Goal: Information Seeking & Learning: Learn about a topic

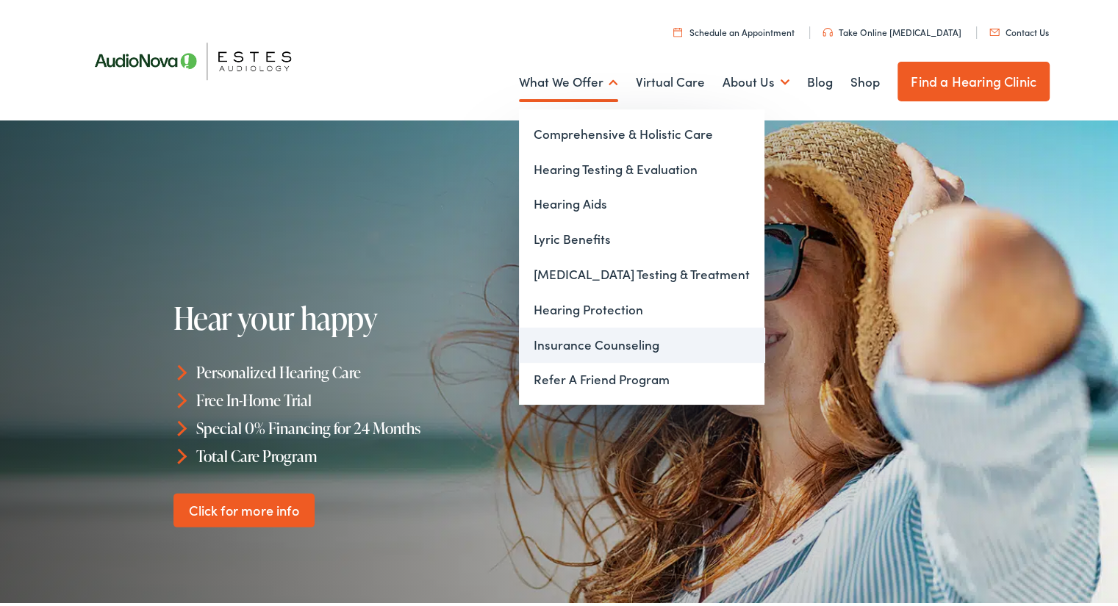
click at [588, 347] on link "Insurance Counseling" at bounding box center [641, 342] width 245 height 35
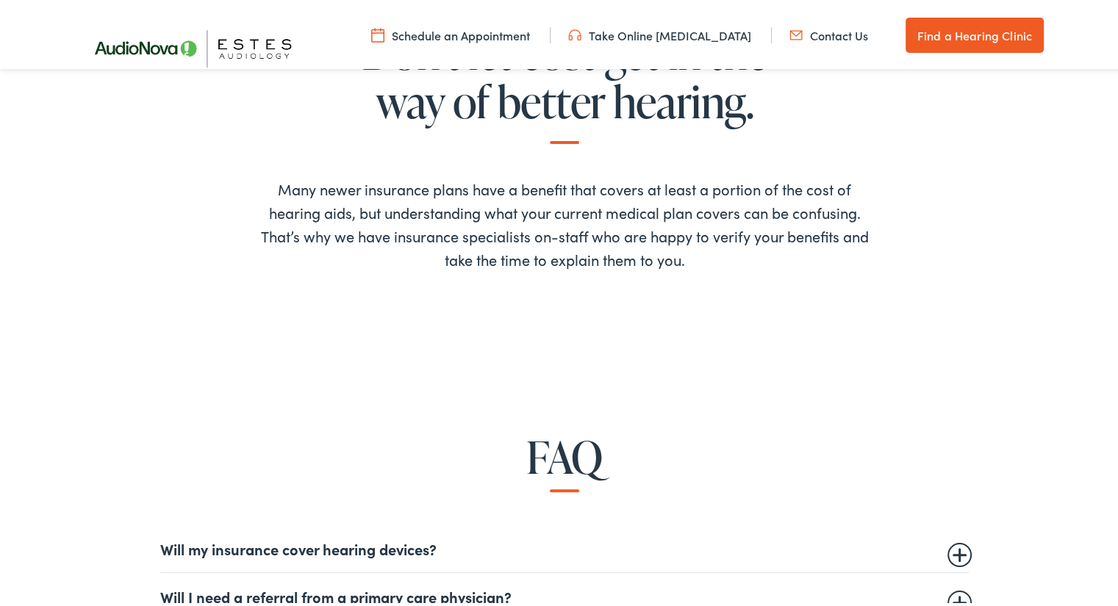
scroll to position [661, 0]
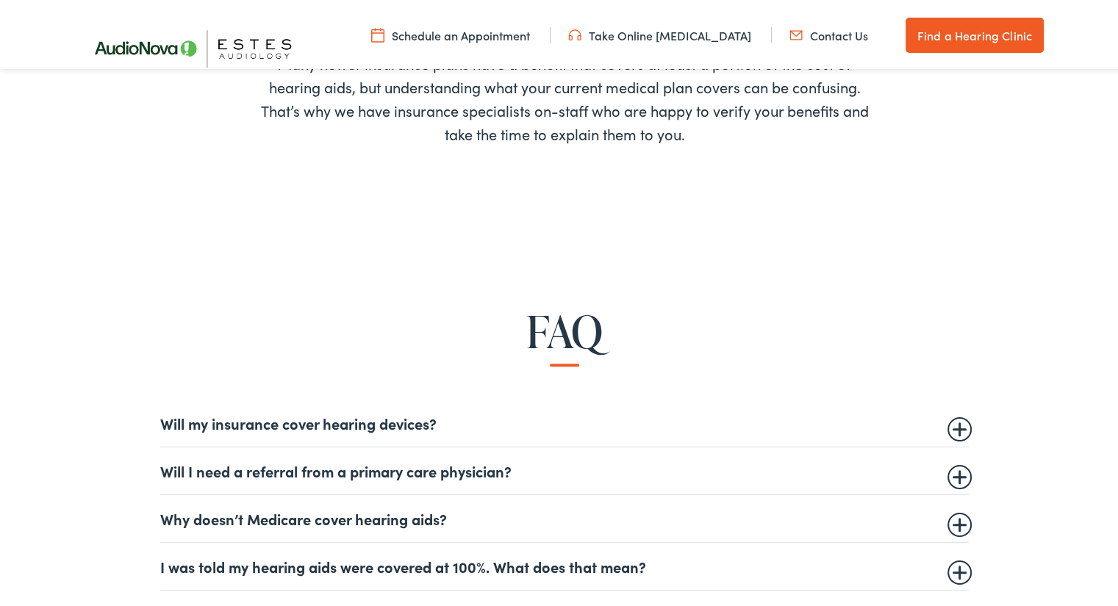
click at [425, 422] on summary "Will my insurance cover hearing devices?" at bounding box center [564, 420] width 808 height 18
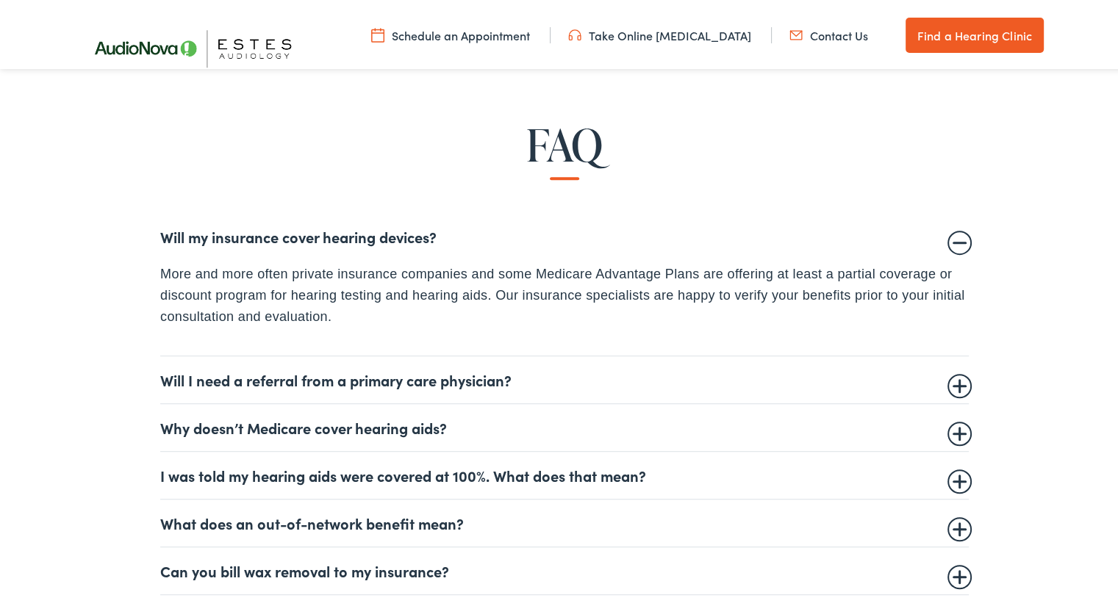
scroll to position [955, 0]
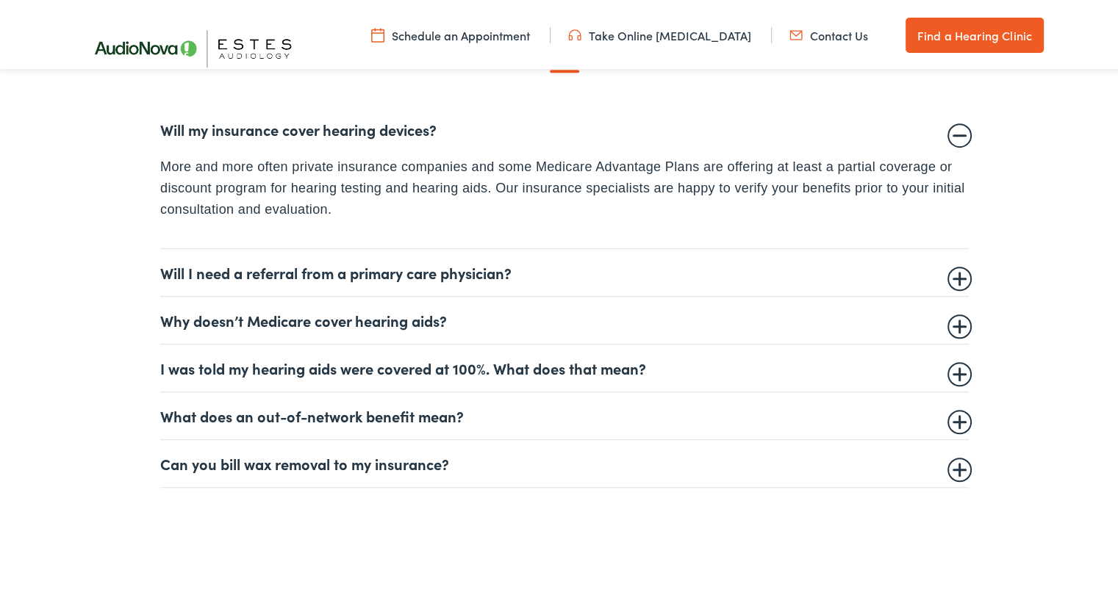
click at [478, 274] on summary "Will I need a referral from a primary care physician?" at bounding box center [564, 270] width 808 height 18
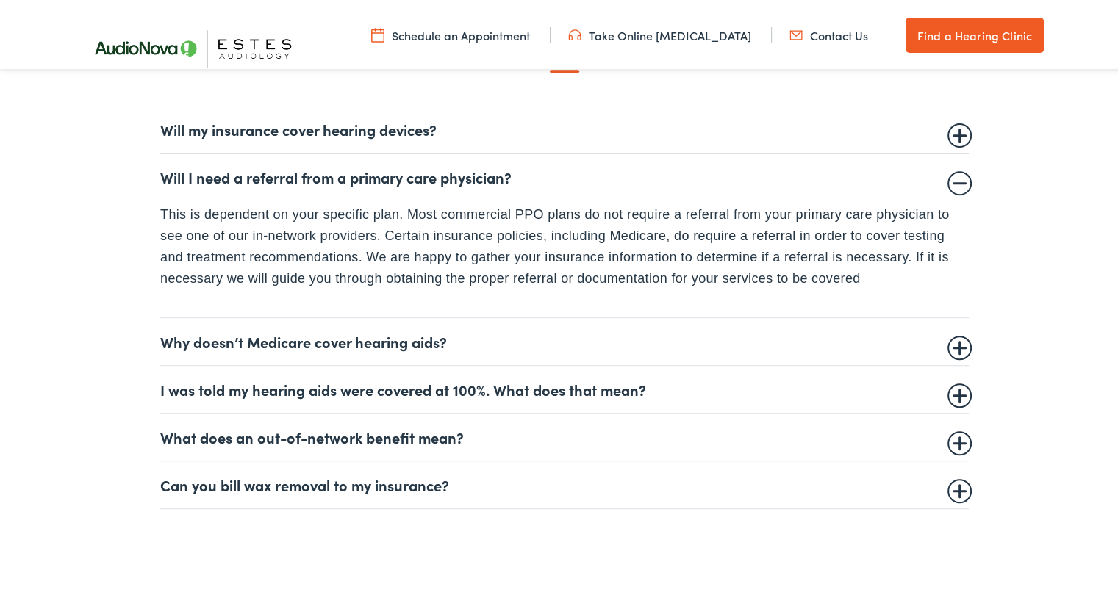
click at [323, 333] on summary "Why doesn’t Medicare cover hearing aids?" at bounding box center [564, 339] width 808 height 18
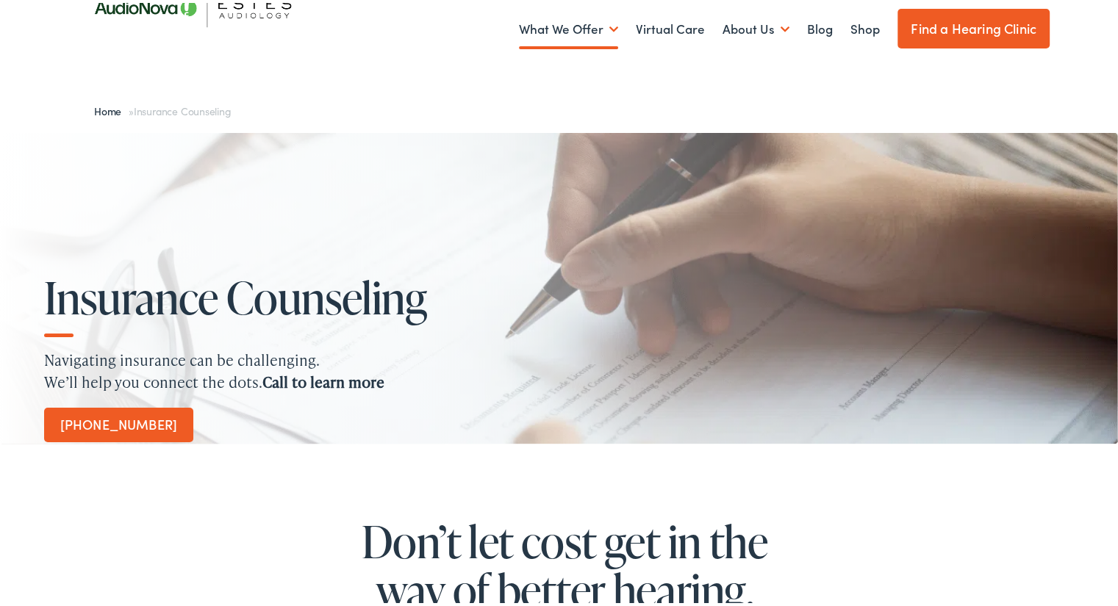
scroll to position [0, 0]
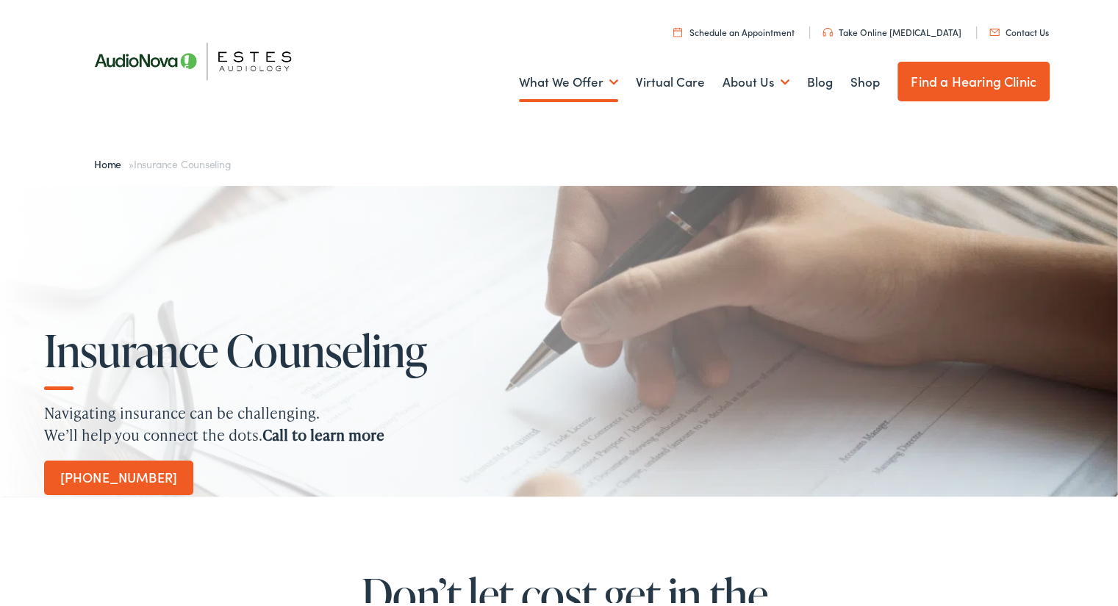
click at [980, 93] on link "Find a Hearing Clinic" at bounding box center [973, 79] width 152 height 40
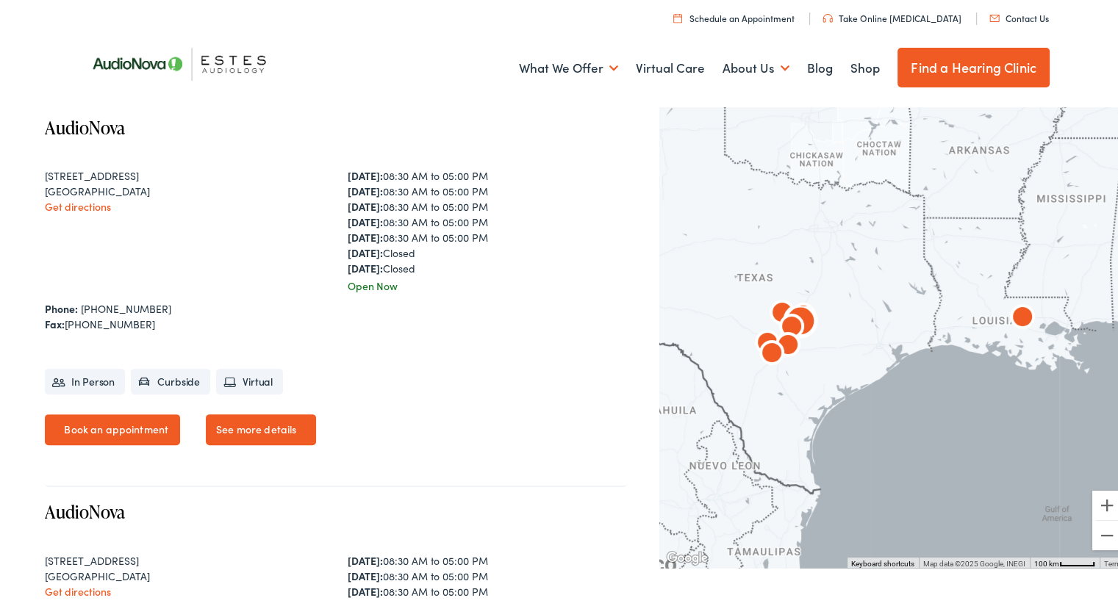
scroll to position [367, 0]
